Goal: Information Seeking & Learning: Compare options

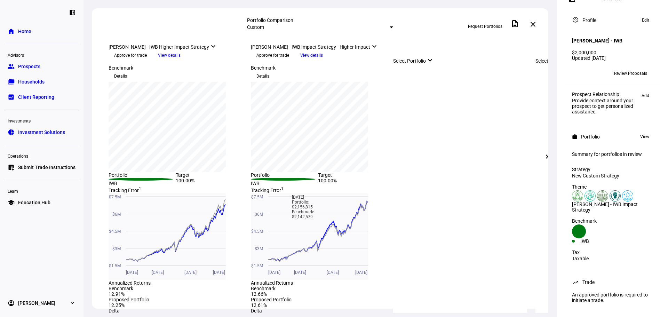
scroll to position [181, 0]
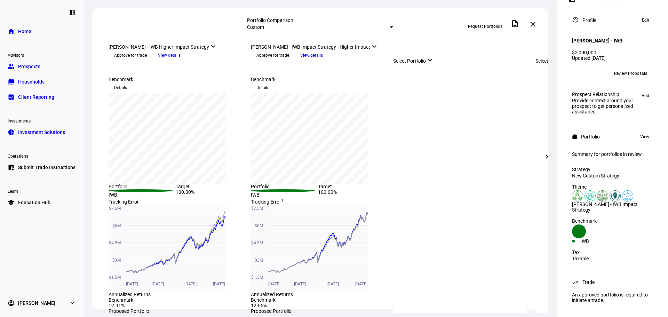
click at [141, 203] on sup "1" at bounding box center [140, 200] width 2 height 5
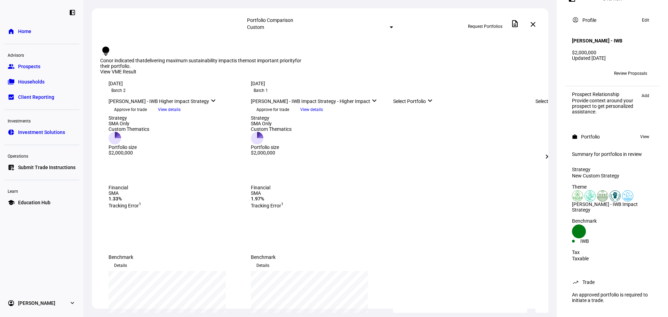
scroll to position [0, 0]
click at [181, 115] on span "View details" at bounding box center [169, 110] width 23 height 10
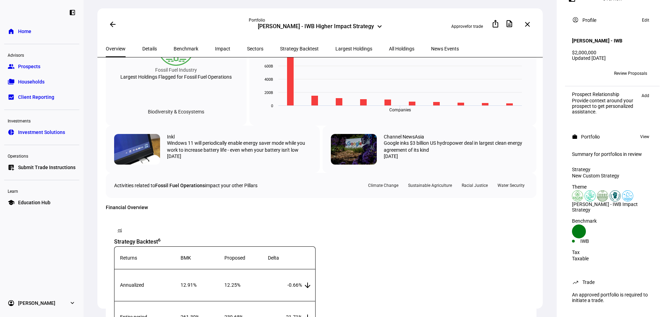
scroll to position [313, 0]
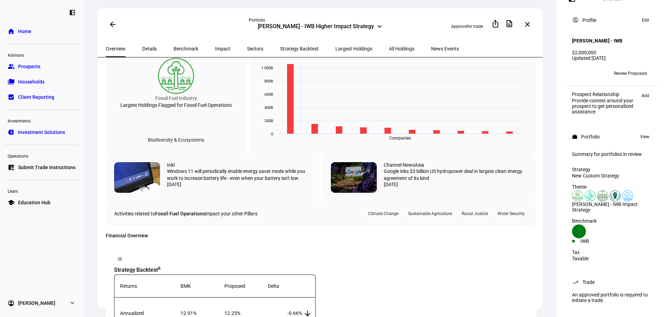
click at [114, 25] on mat-icon "arrow_back" at bounding box center [113, 24] width 8 height 8
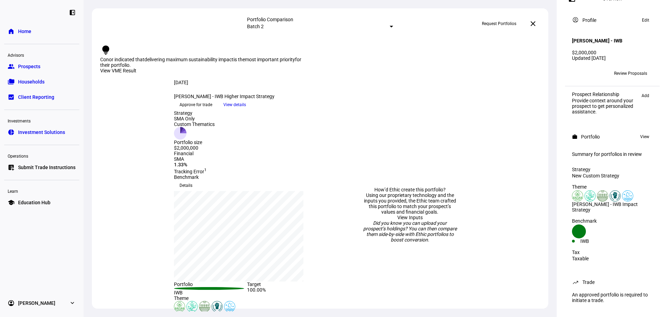
click at [264, 24] on mat-select-trigger "Batch 2" at bounding box center [255, 27] width 17 height 6
click at [330, 58] on div "Batch 1 [DATE]" at bounding box center [374, 58] width 122 height 11
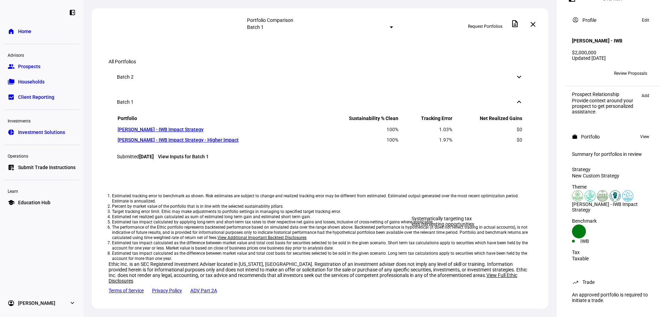
scroll to position [522, 0]
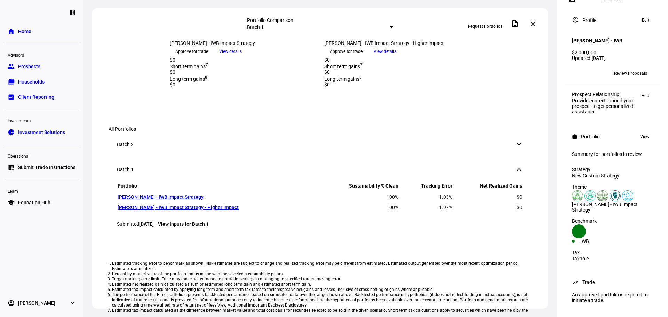
scroll to position [452, 0]
